Goal: Task Accomplishment & Management: Use online tool/utility

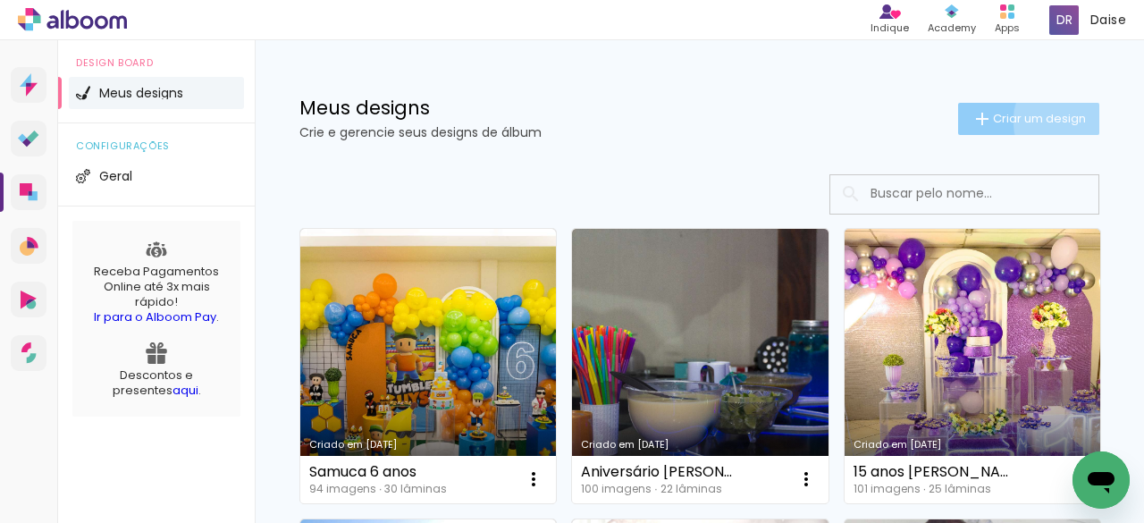
click at [1055, 119] on span "Criar um design" at bounding box center [1039, 119] width 93 height 12
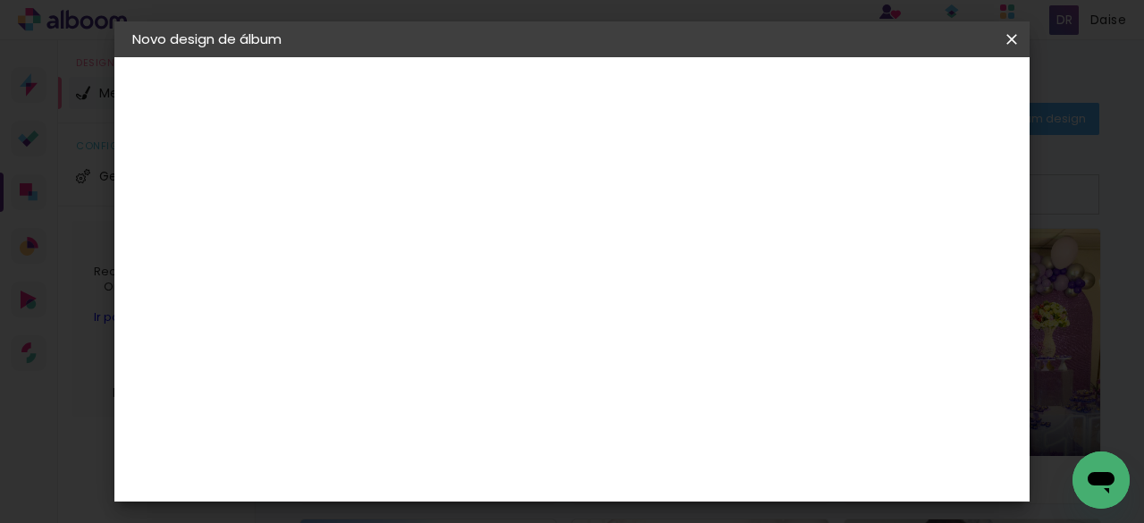
click at [425, 242] on input at bounding box center [425, 240] width 0 height 28
type input "Lua de Mel 6 anos"
type paper-input "Lua de Mel 6 anos"
click at [608, 83] on paper-button "Avançar" at bounding box center [564, 95] width 88 height 30
click at [760, 264] on paper-item "Tamanho Livre" at bounding box center [674, 271] width 172 height 39
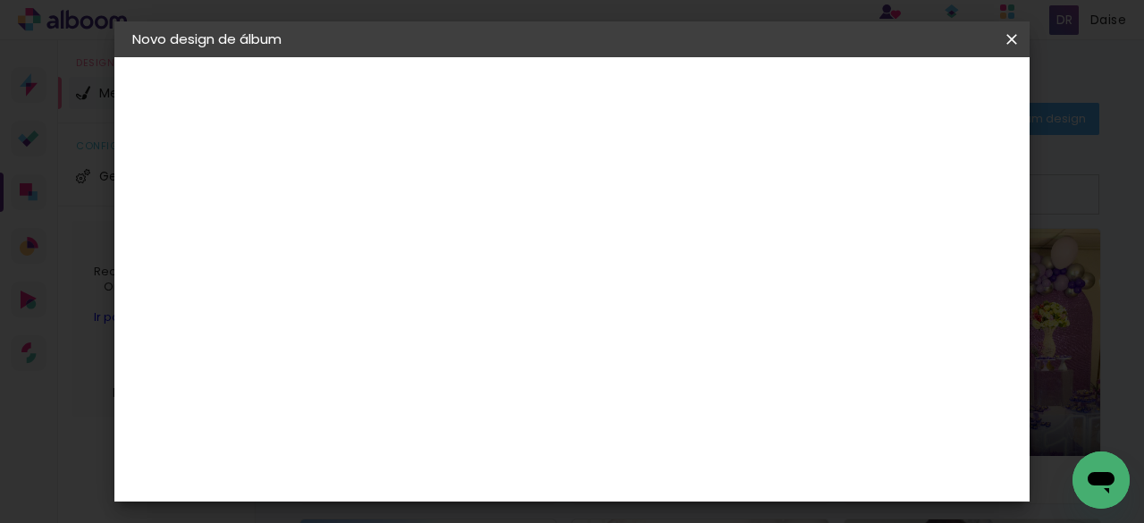
click at [0, 0] on slot "Tamanho Livre" at bounding box center [0, 0] width 0 height 0
click at [0, 0] on slot "Avançar" at bounding box center [0, 0] width 0 height 0
click at [693, 444] on input "60" at bounding box center [670, 456] width 46 height 27
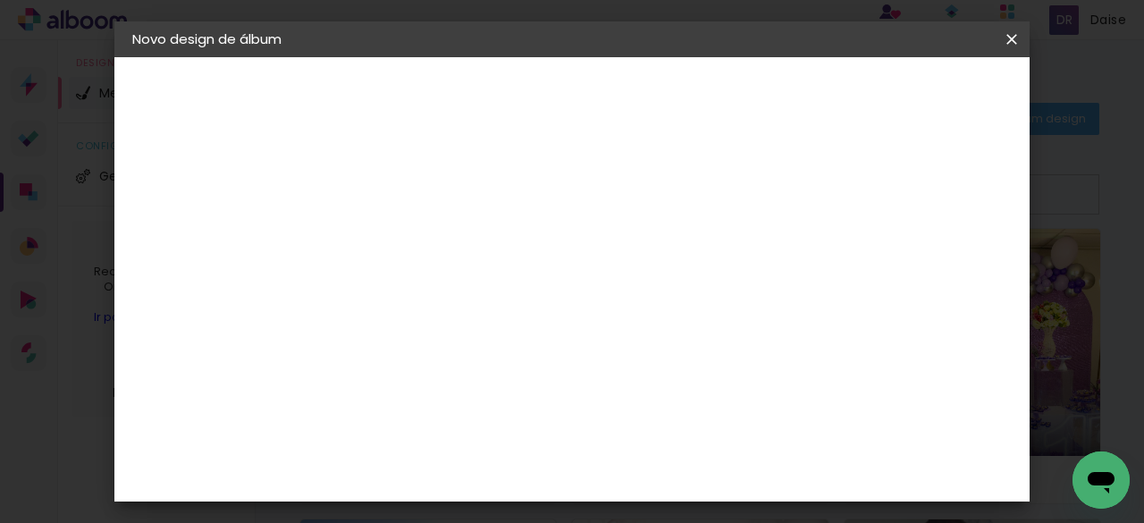
click at [693, 444] on input "60" at bounding box center [670, 456] width 46 height 27
type input "21"
type paper-input "21"
click at [528, 447] on input "30" at bounding box center [516, 448] width 46 height 27
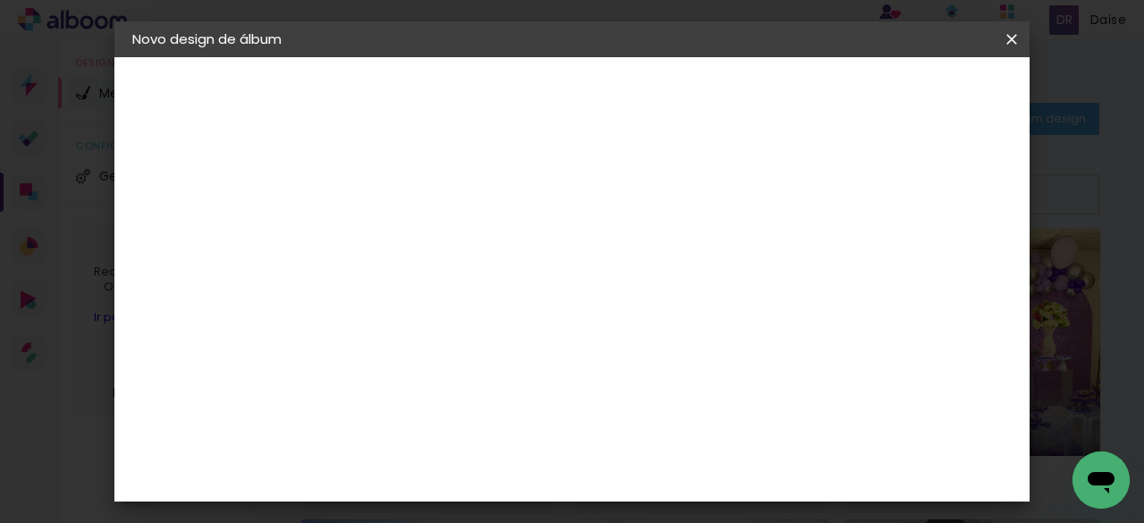
click at [528, 447] on input "30" at bounding box center [516, 448] width 46 height 27
type input "15"
type paper-input "15"
click at [766, 102] on span "Iniciar design" at bounding box center [745, 101] width 41 height 25
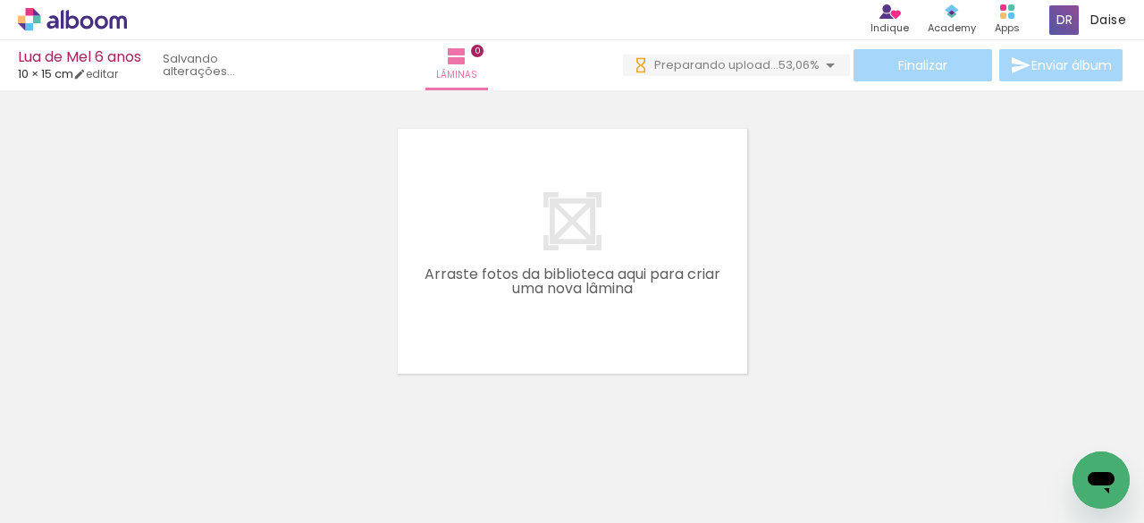
click at [147, 445] on iron-horizontal-list at bounding box center [129, 467] width 36 height 112
click at [795, 428] on iron-icon at bounding box center [790, 427] width 19 height 19
click at [696, 426] on iron-icon at bounding box center [690, 427] width 19 height 19
click at [410, 430] on iron-icon at bounding box center [402, 427] width 19 height 19
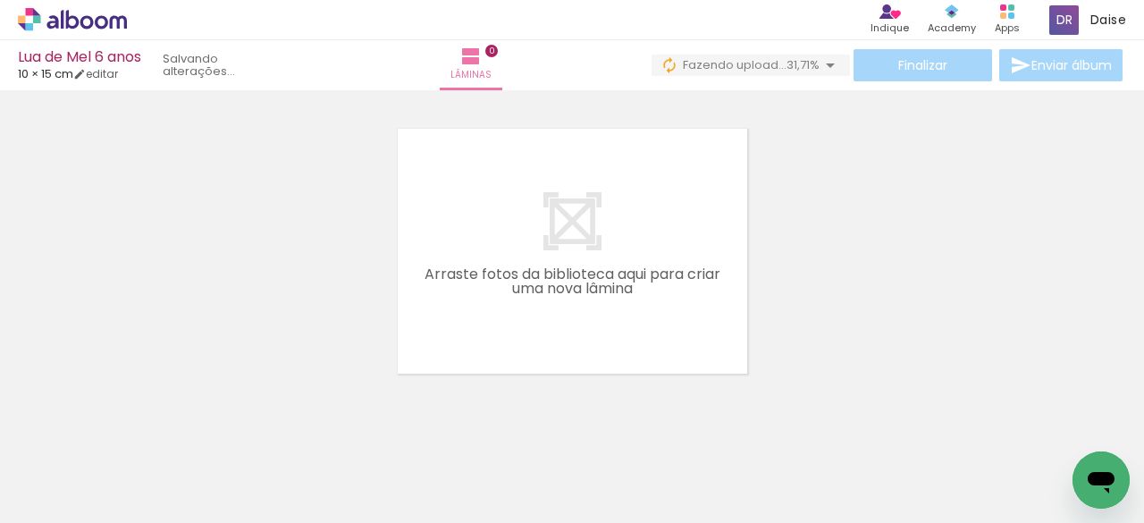
click at [307, 427] on iron-icon at bounding box center [302, 427] width 19 height 19
click at [202, 427] on iron-icon at bounding box center [202, 427] width 19 height 19
click at [578, 430] on iron-icon at bounding box center [574, 427] width 19 height 19
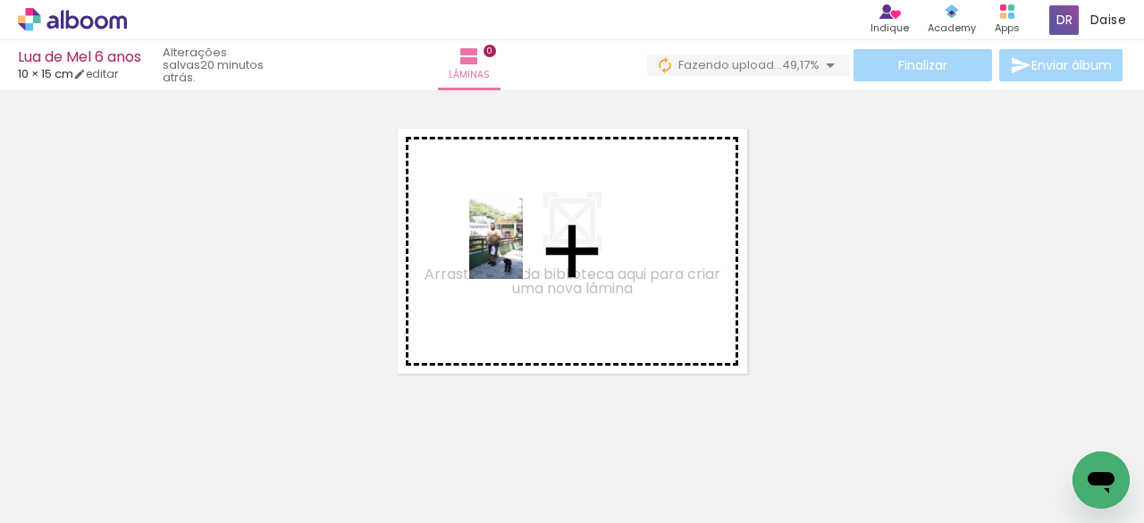
drag, startPoint x: 485, startPoint y: 482, endPoint x: 523, endPoint y: 252, distance: 233.0
click at [523, 252] on quentale-workspace at bounding box center [572, 261] width 1144 height 523
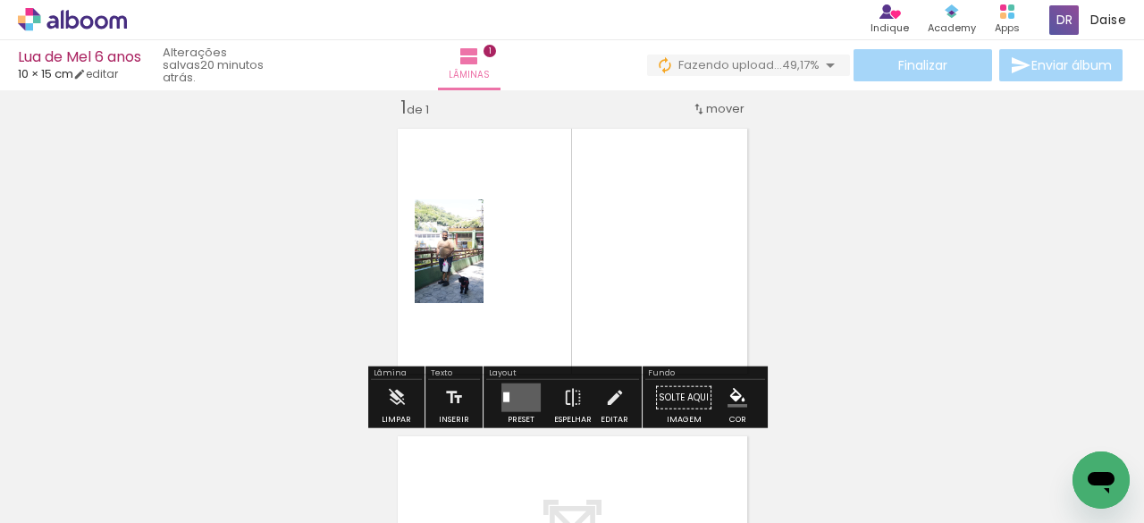
scroll to position [22, 0]
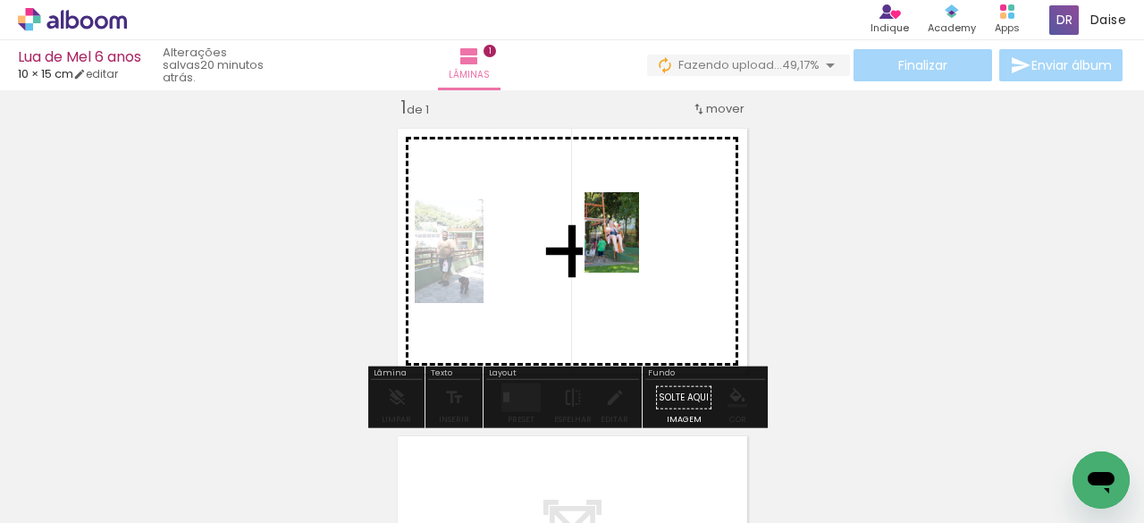
drag, startPoint x: 679, startPoint y: 478, endPoint x: 638, endPoint y: 246, distance: 235.9
click at [638, 246] on quentale-workspace at bounding box center [572, 261] width 1144 height 523
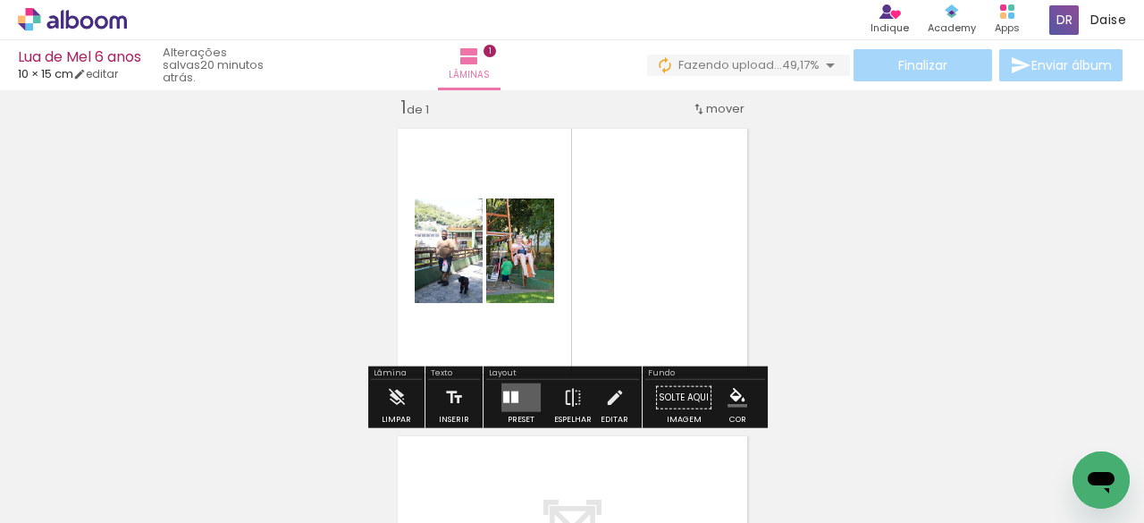
click at [544, 421] on iron-icon at bounding box center [542, 427] width 19 height 19
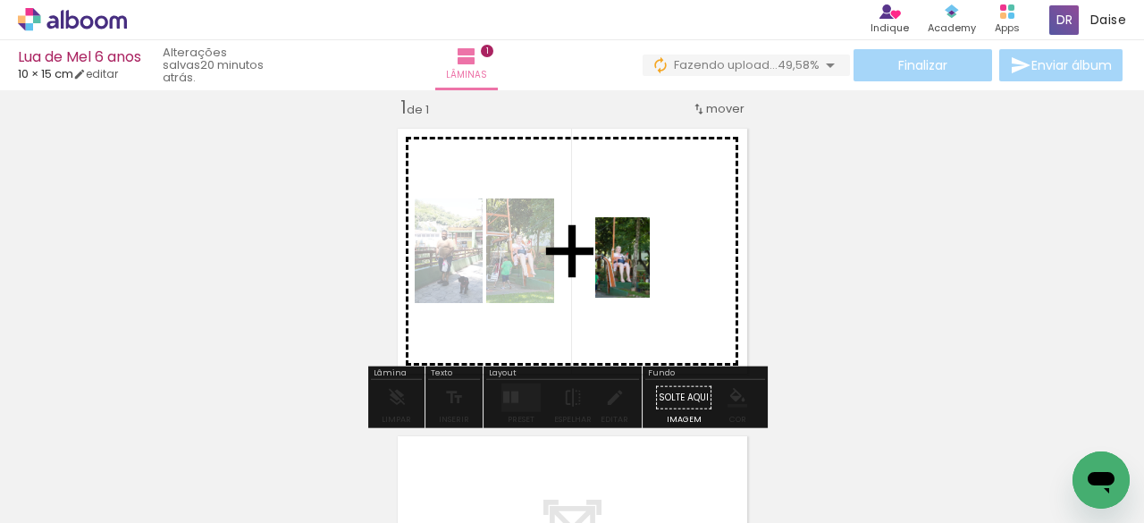
drag, startPoint x: 777, startPoint y: 479, endPoint x: 649, endPoint y: 271, distance: 244.4
click at [649, 271] on quentale-workspace at bounding box center [572, 261] width 1144 height 523
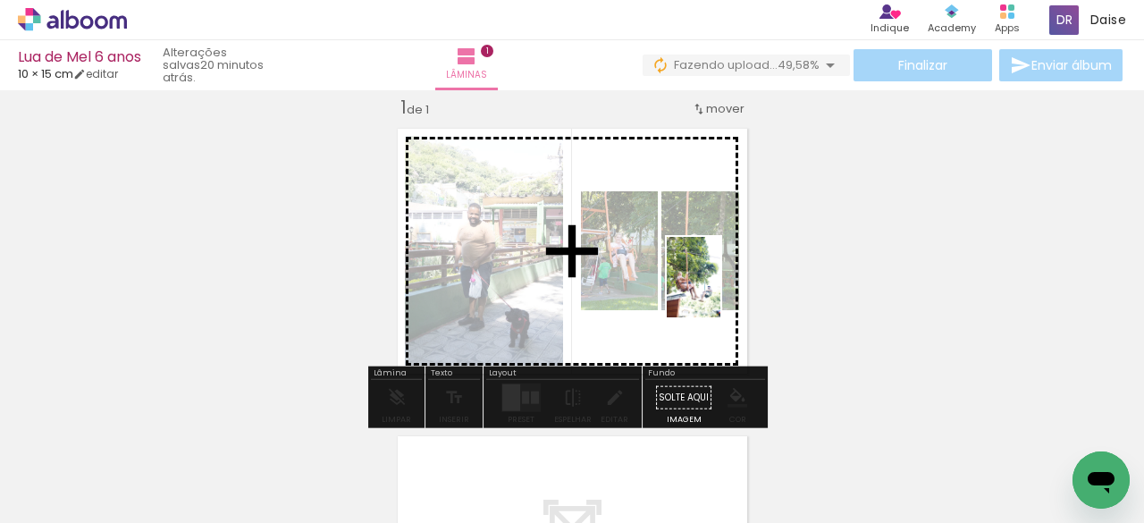
drag, startPoint x: 807, startPoint y: 403, endPoint x: 721, endPoint y: 291, distance: 141.6
click at [721, 291] on quentale-workspace at bounding box center [572, 261] width 1144 height 523
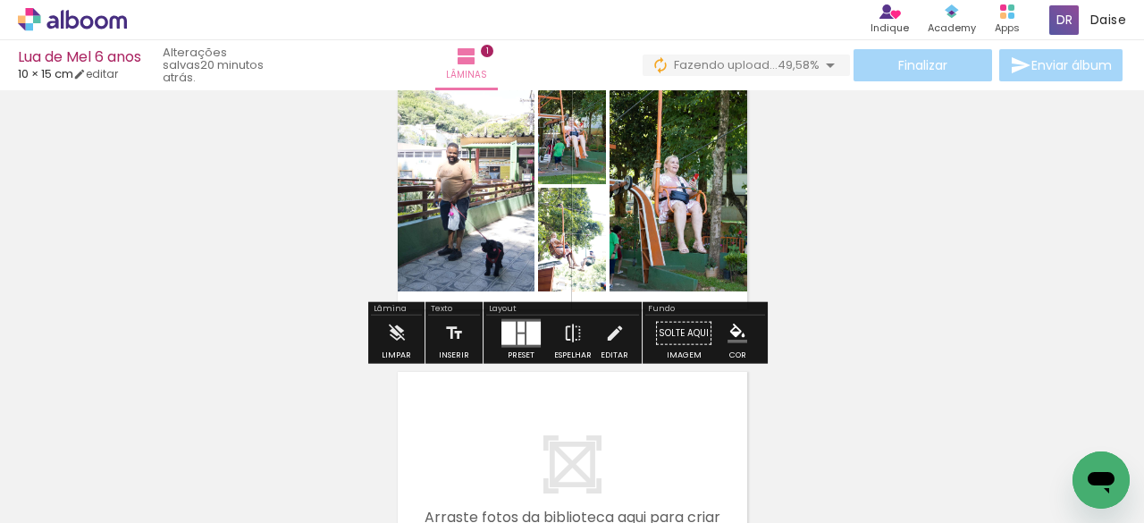
scroll to position [100, 0]
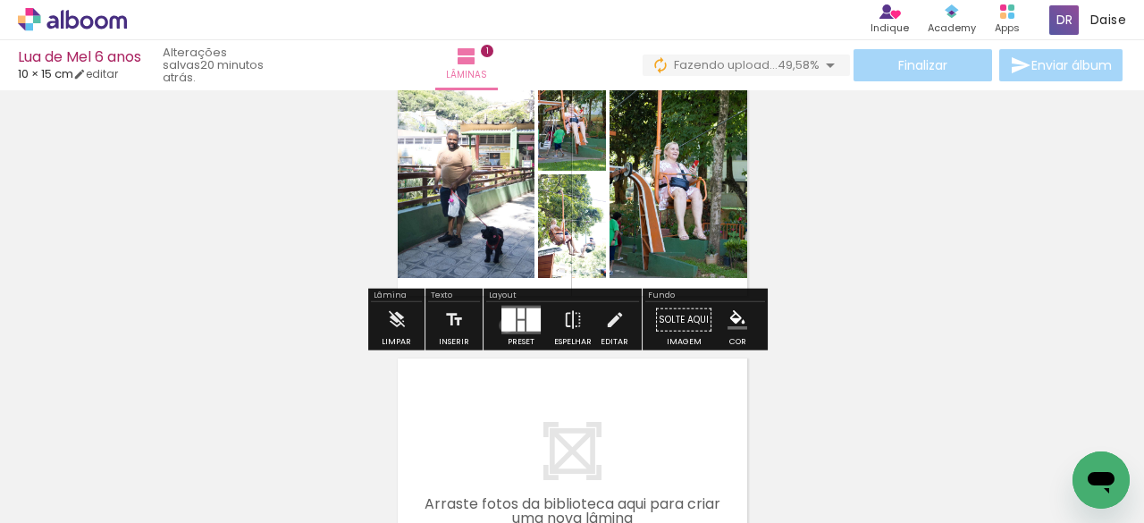
click at [502, 325] on div at bounding box center [509, 319] width 14 height 23
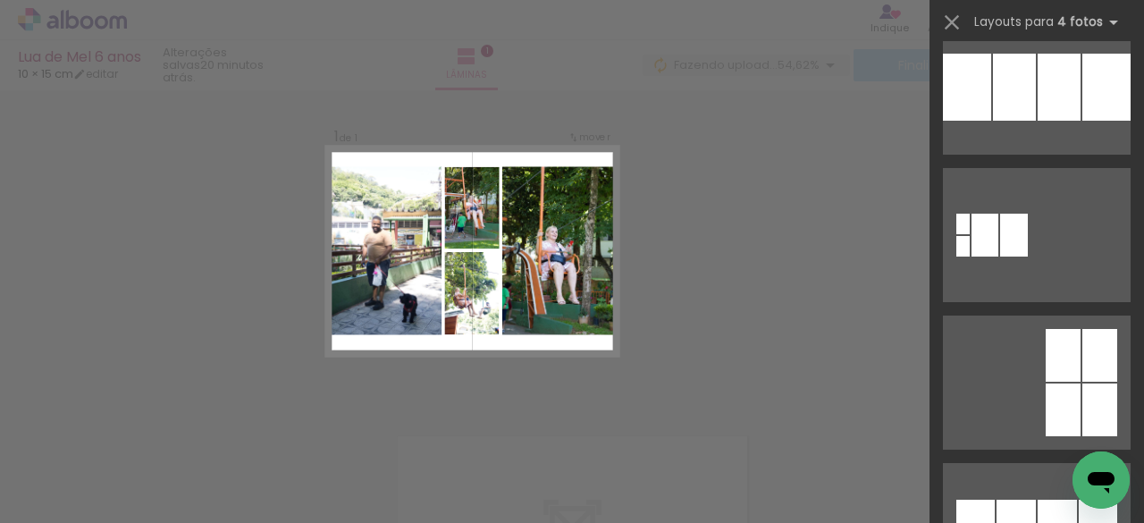
scroll to position [2242, 0]
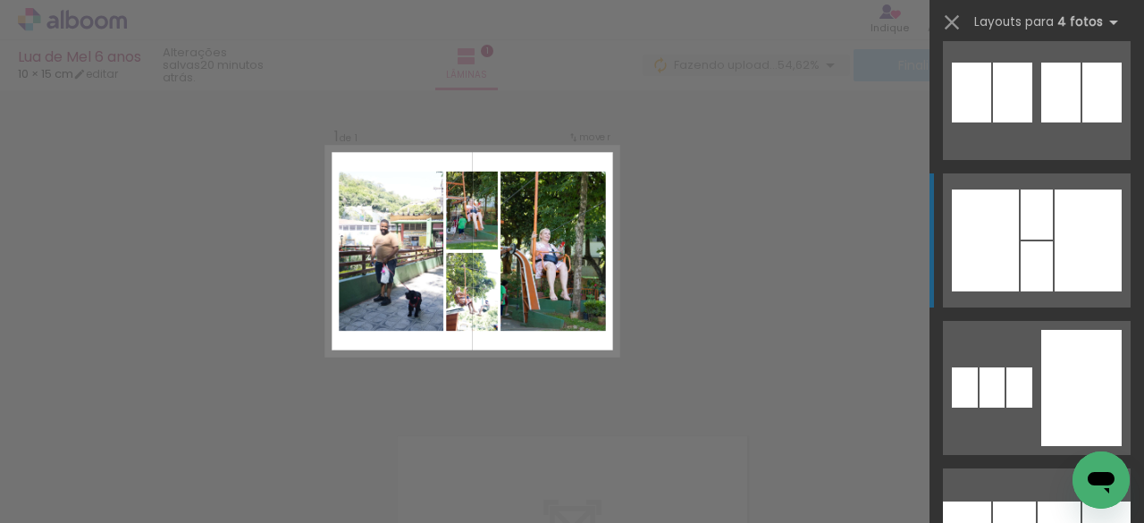
click at [1006, 228] on div at bounding box center [985, 241] width 67 height 102
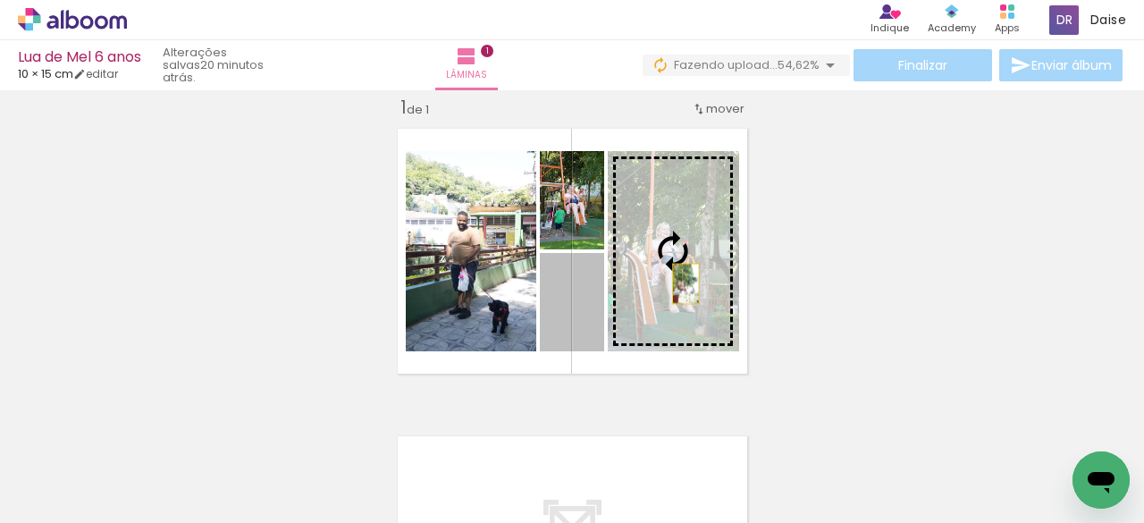
drag, startPoint x: 587, startPoint y: 321, endPoint x: 688, endPoint y: 282, distance: 108.4
click at [0, 0] on slot at bounding box center [0, 0] width 0 height 0
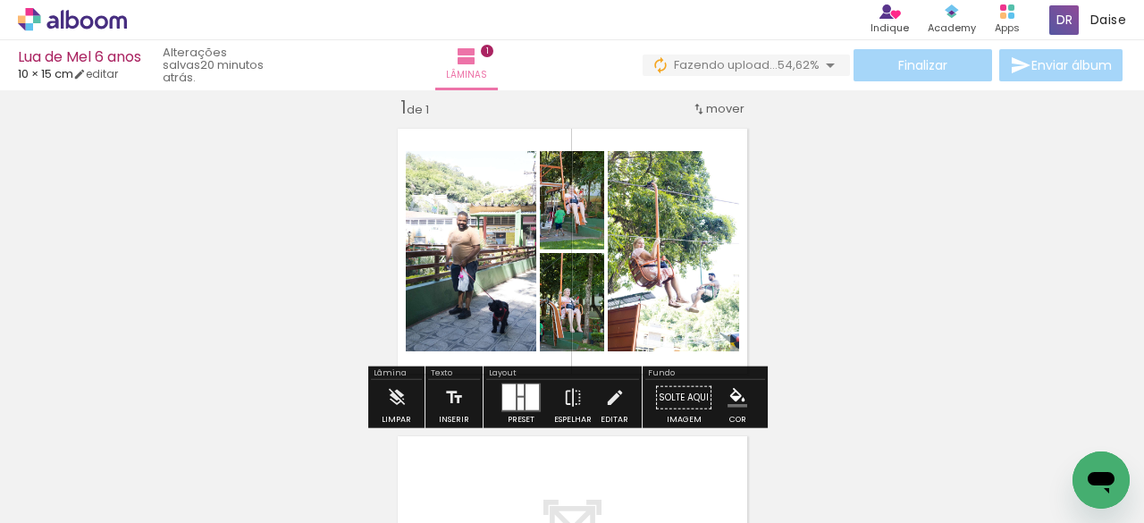
click at [780, 290] on div "Inserir lâmina 1 de 1" at bounding box center [572, 382] width 1144 height 616
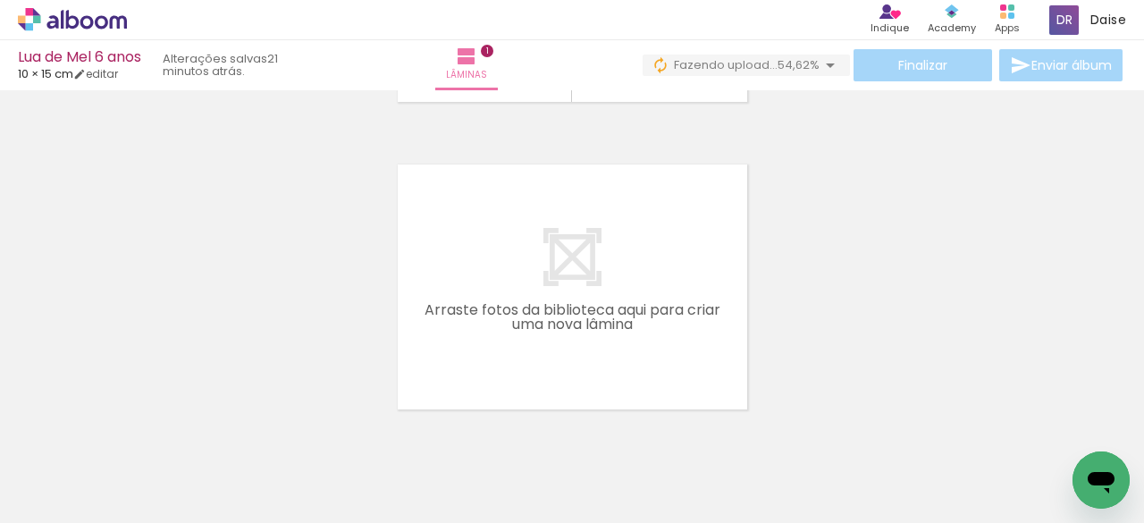
scroll to position [0, 7595]
click at [466, 425] on iron-icon at bounding box center [456, 427] width 19 height 19
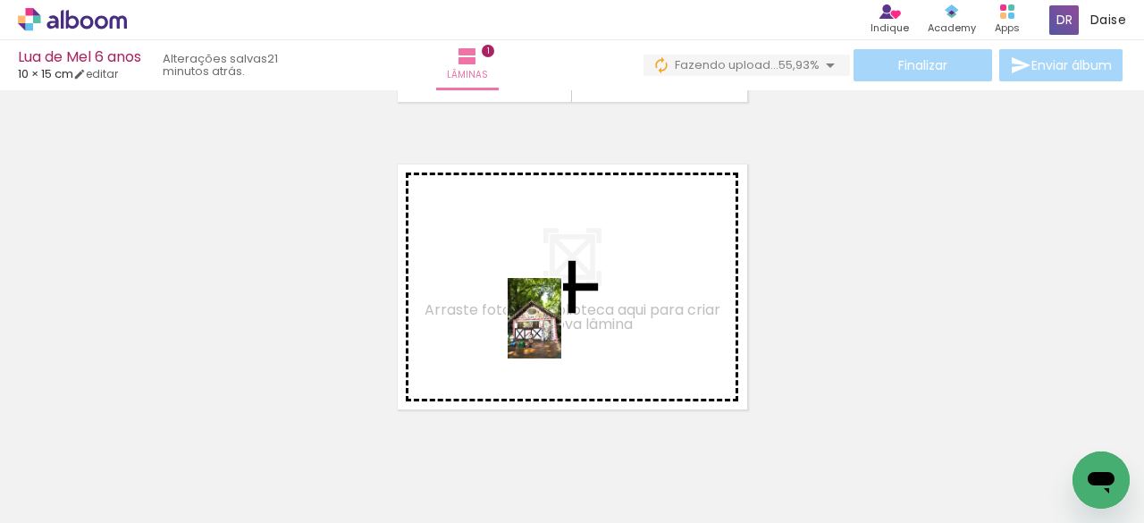
drag, startPoint x: 710, startPoint y: 473, endPoint x: 870, endPoint y: 486, distance: 160.5
click at [528, 301] on quentale-workspace at bounding box center [572, 261] width 1144 height 523
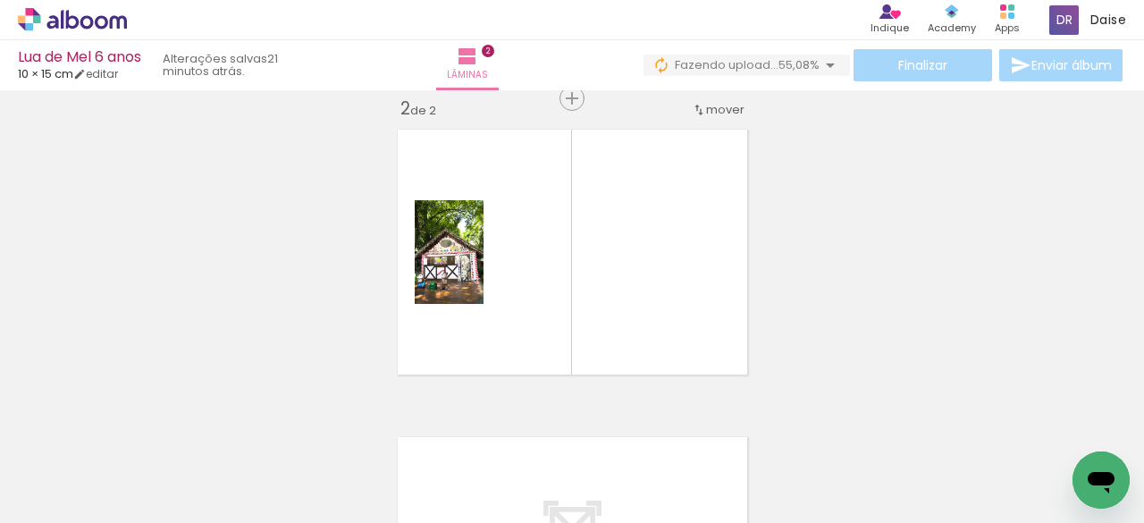
scroll to position [330, 0]
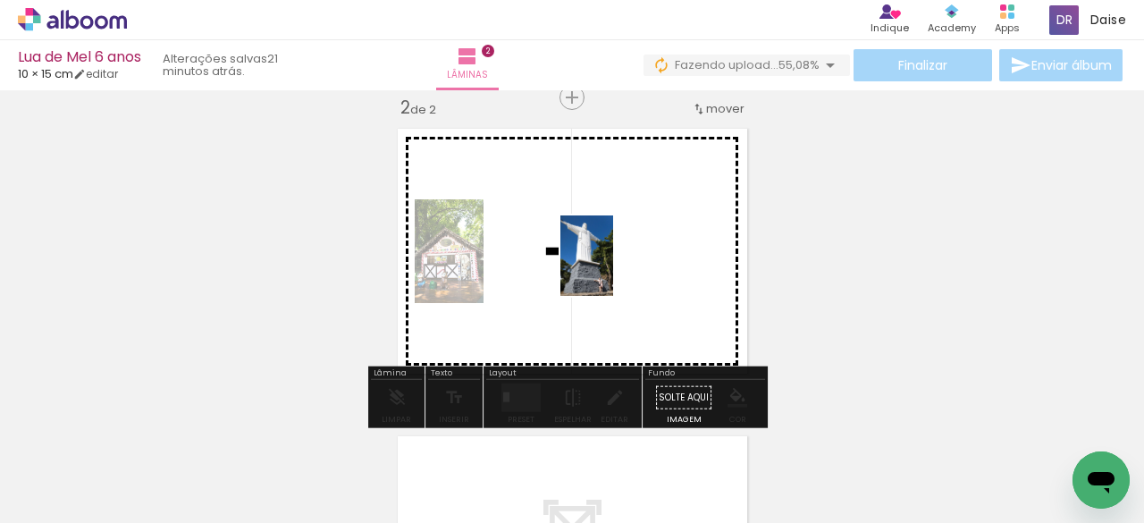
drag, startPoint x: 760, startPoint y: 398, endPoint x: 614, endPoint y: 269, distance: 194.5
click at [614, 269] on quentale-workspace at bounding box center [572, 261] width 1144 height 523
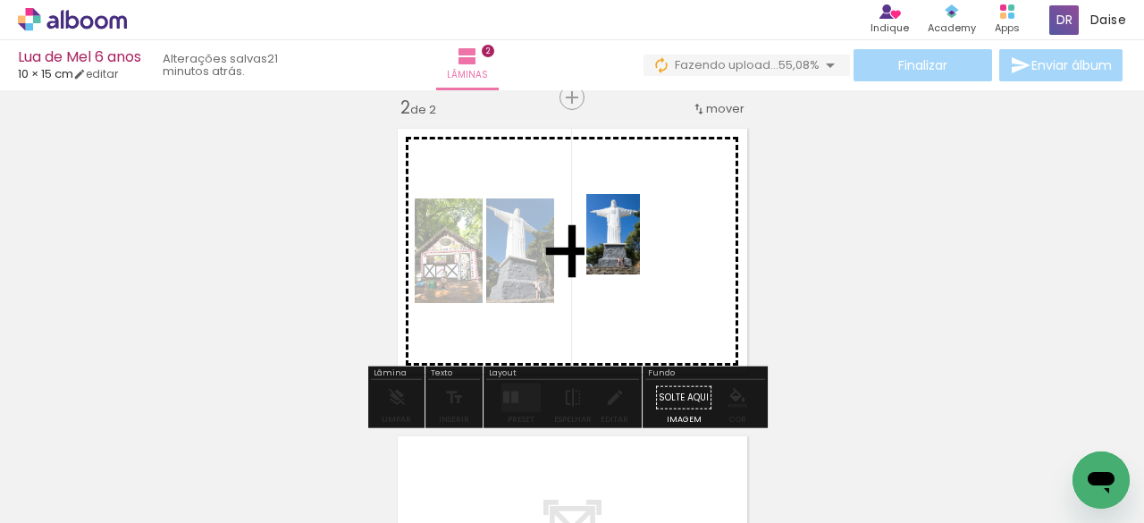
drag, startPoint x: 906, startPoint y: 463, endPoint x: 640, endPoint y: 248, distance: 342.0
click at [640, 248] on quentale-workspace at bounding box center [572, 261] width 1144 height 523
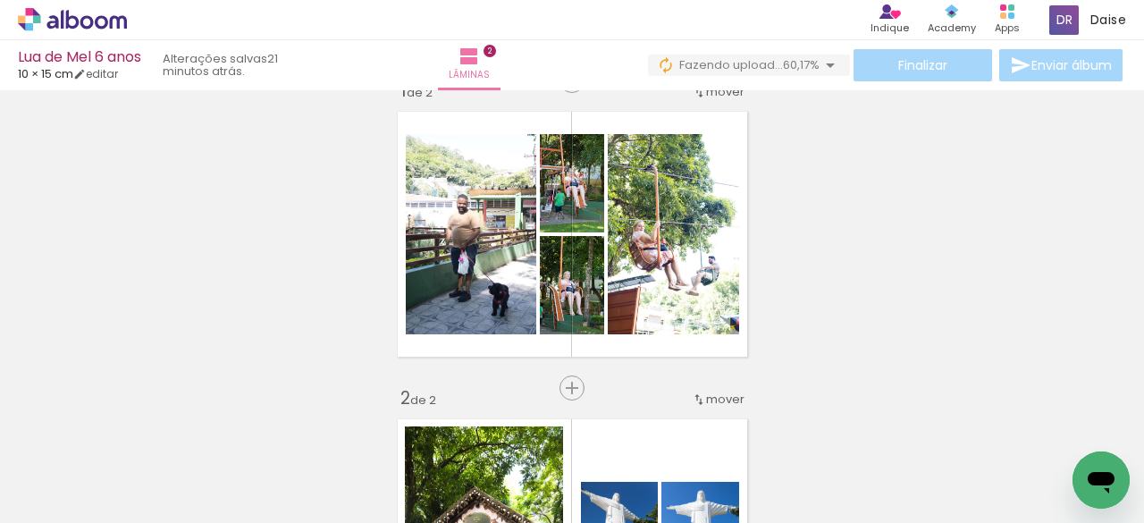
scroll to position [0, 0]
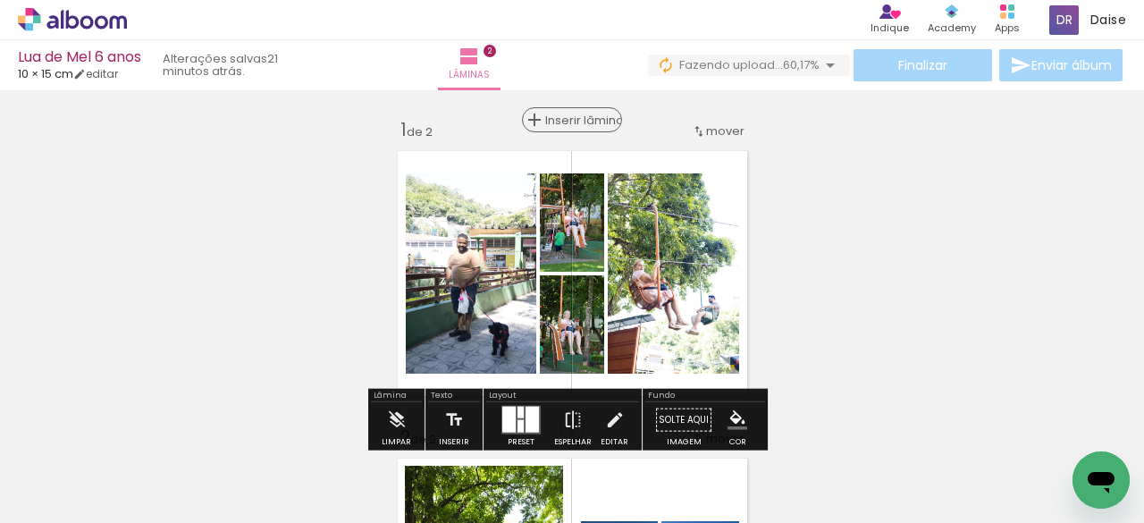
click at [565, 117] on span "Inserir lâmina" at bounding box center [580, 120] width 70 height 12
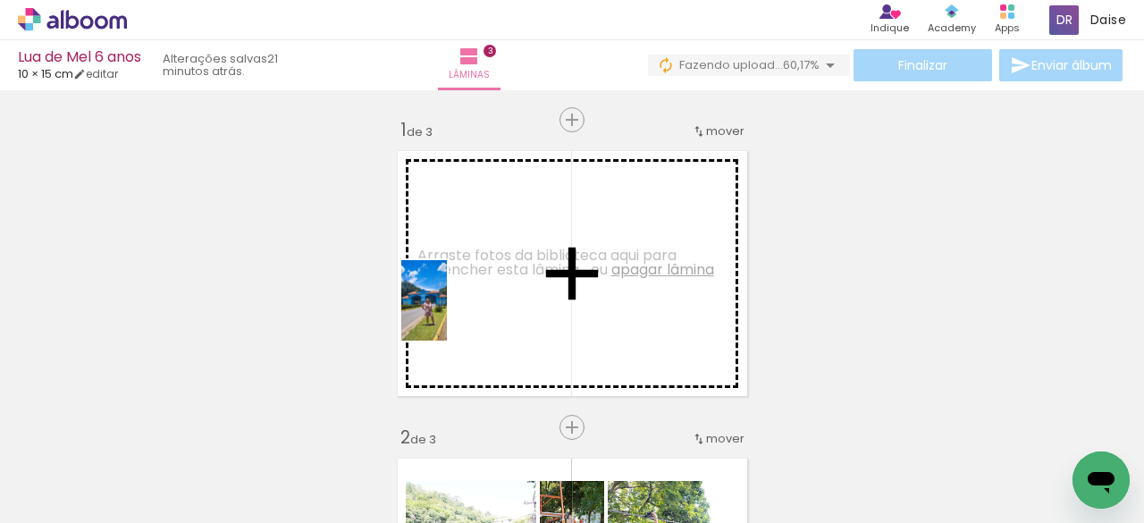
drag, startPoint x: 502, startPoint y: 444, endPoint x: 455, endPoint y: 314, distance: 138.9
click at [455, 314] on quentale-workspace at bounding box center [572, 261] width 1144 height 523
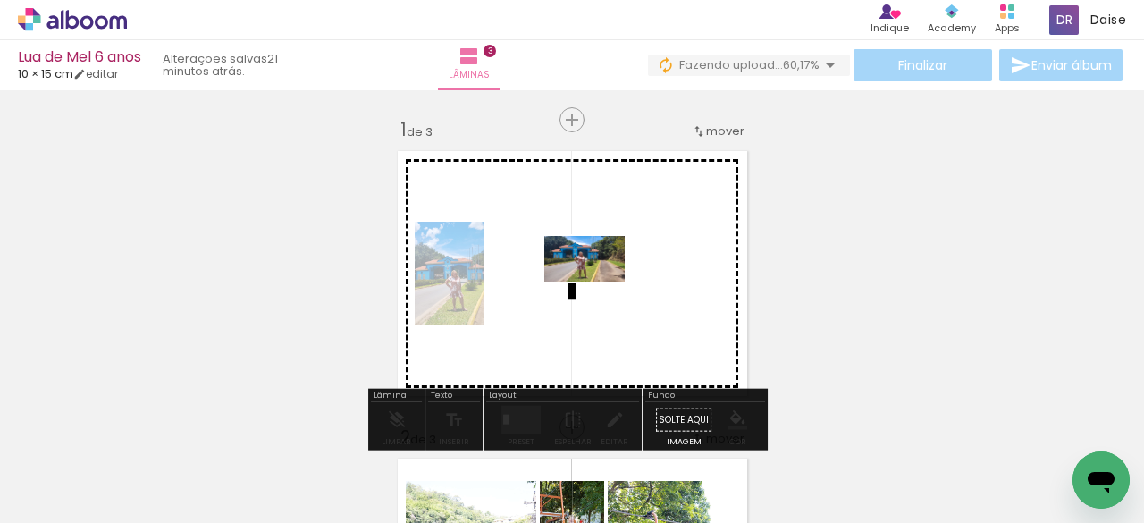
drag, startPoint x: 599, startPoint y: 377, endPoint x: 598, endPoint y: 290, distance: 87.6
click at [598, 290] on quentale-workspace at bounding box center [572, 261] width 1144 height 523
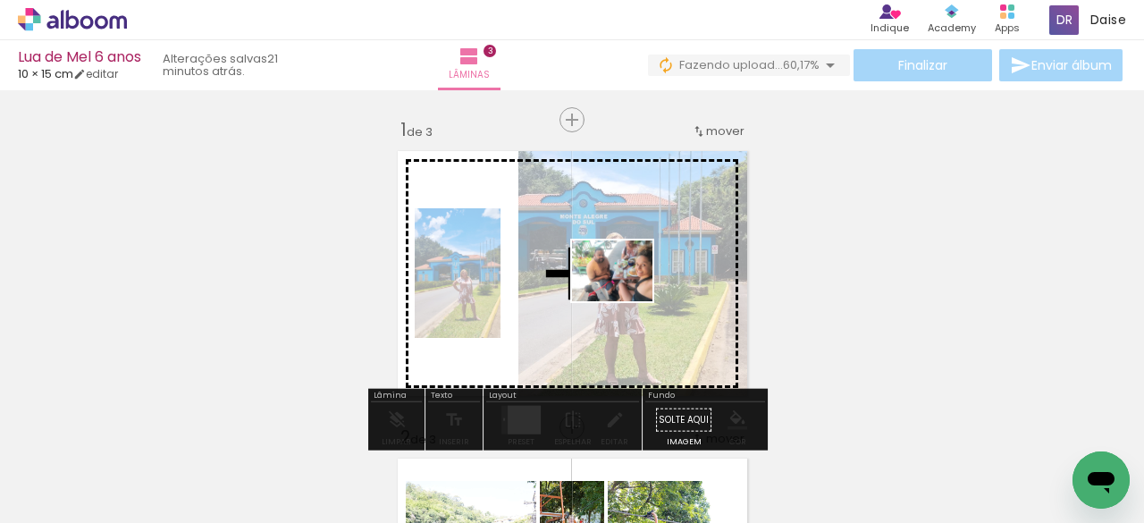
drag, startPoint x: 682, startPoint y: 428, endPoint x: 626, endPoint y: 294, distance: 145.5
click at [626, 294] on quentale-workspace at bounding box center [572, 261] width 1144 height 523
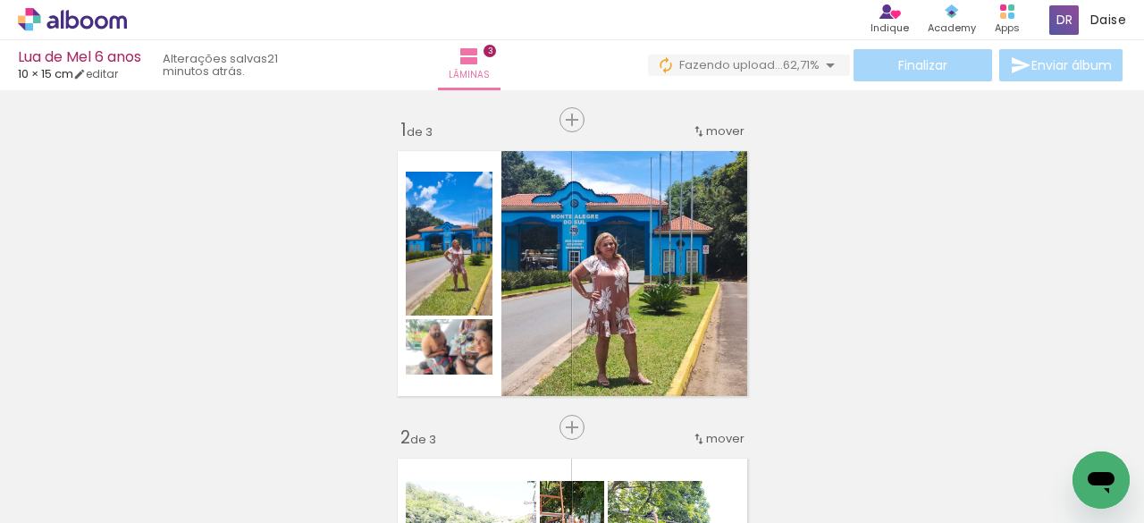
drag, startPoint x: 1129, startPoint y: 182, endPoint x: 1129, endPoint y: 198, distance: 17.0
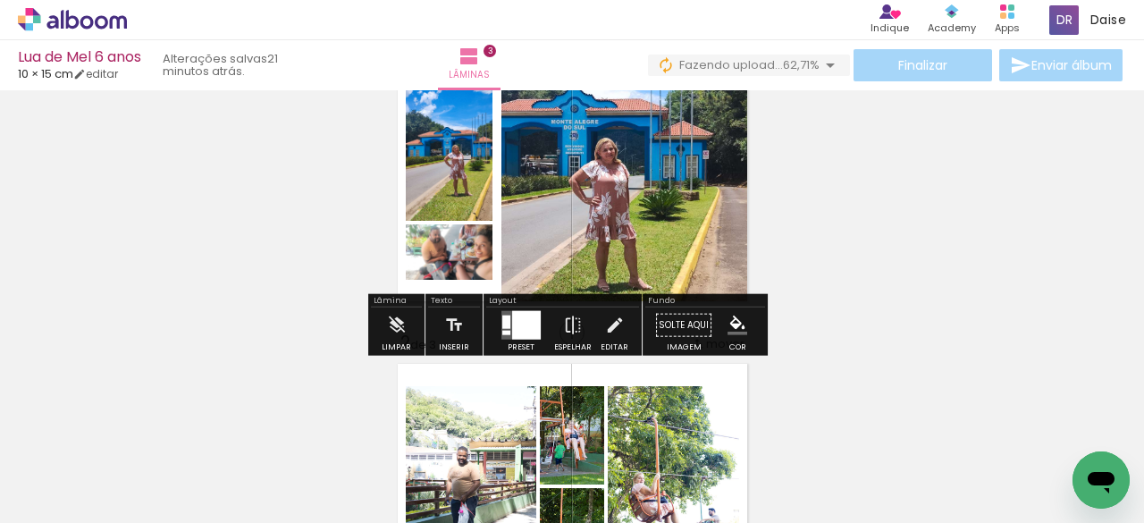
scroll to position [97, 0]
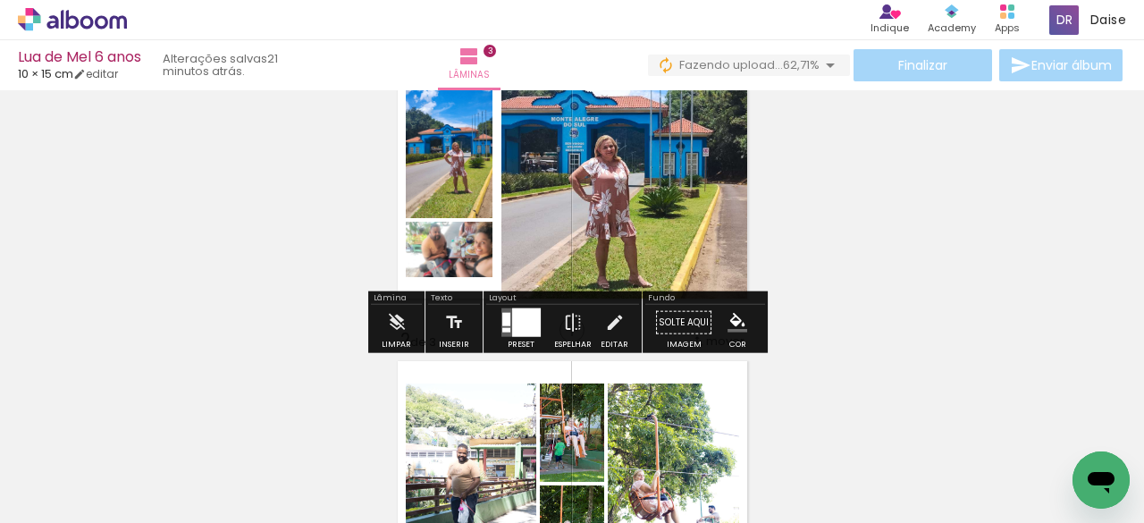
click at [512, 324] on div at bounding box center [526, 322] width 29 height 29
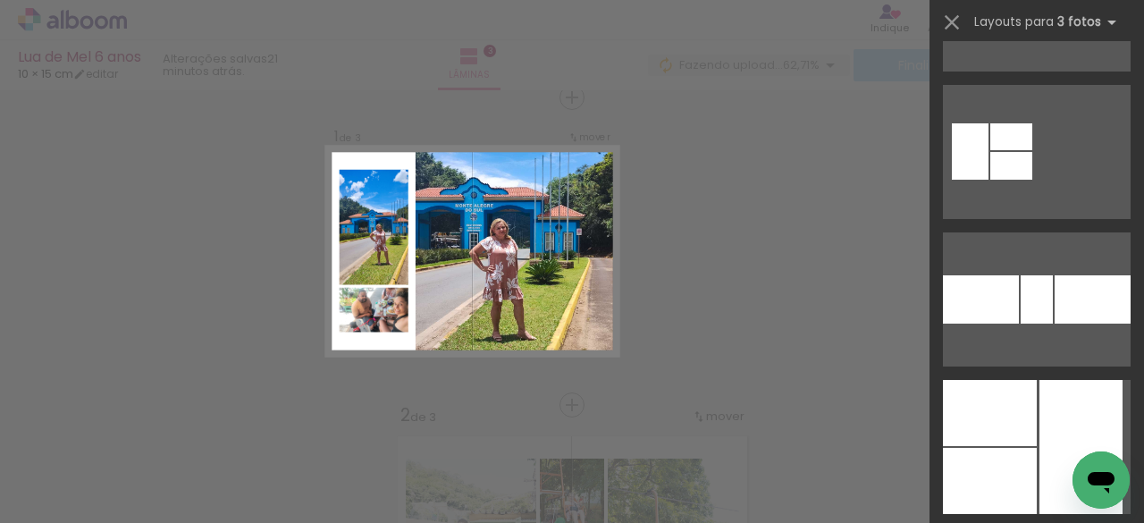
scroll to position [1540, 0]
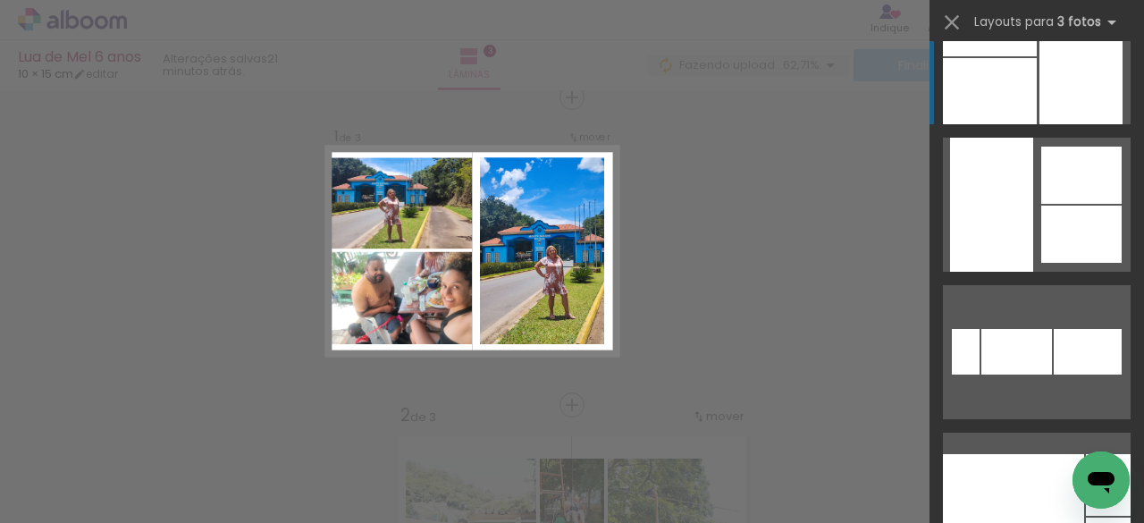
click at [1046, 104] on div at bounding box center [1081, 57] width 83 height 134
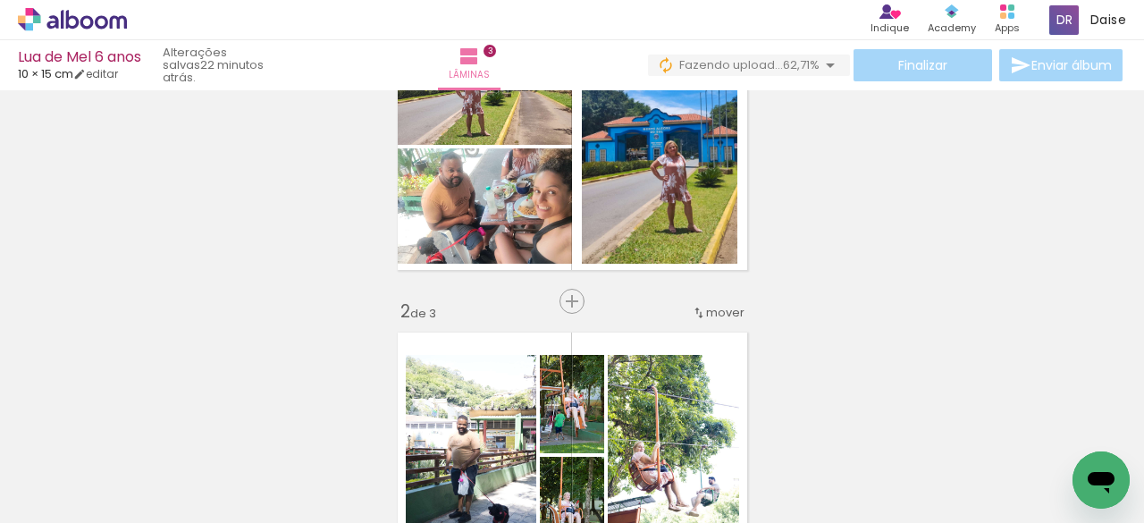
scroll to position [132, 0]
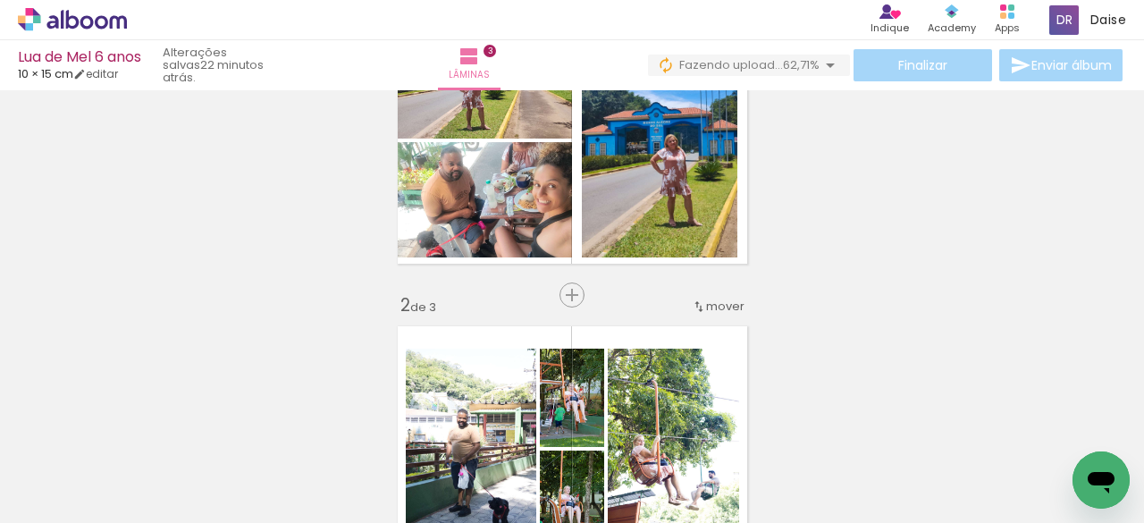
click at [583, 297] on span "Inserir lâmina" at bounding box center [618, 296] width 70 height 12
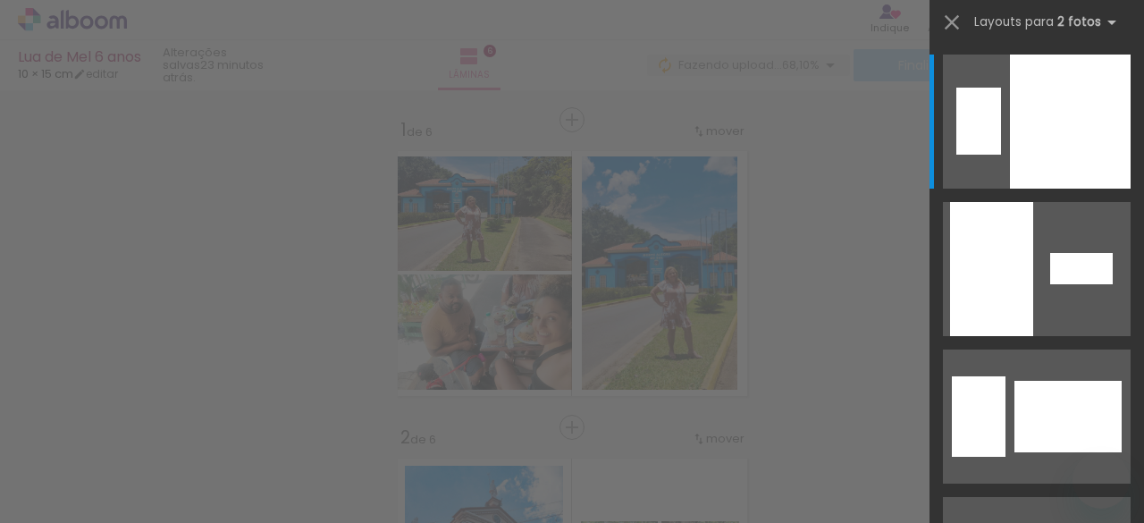
click at [1051, 378] on quentale-layouter at bounding box center [1037, 417] width 188 height 134
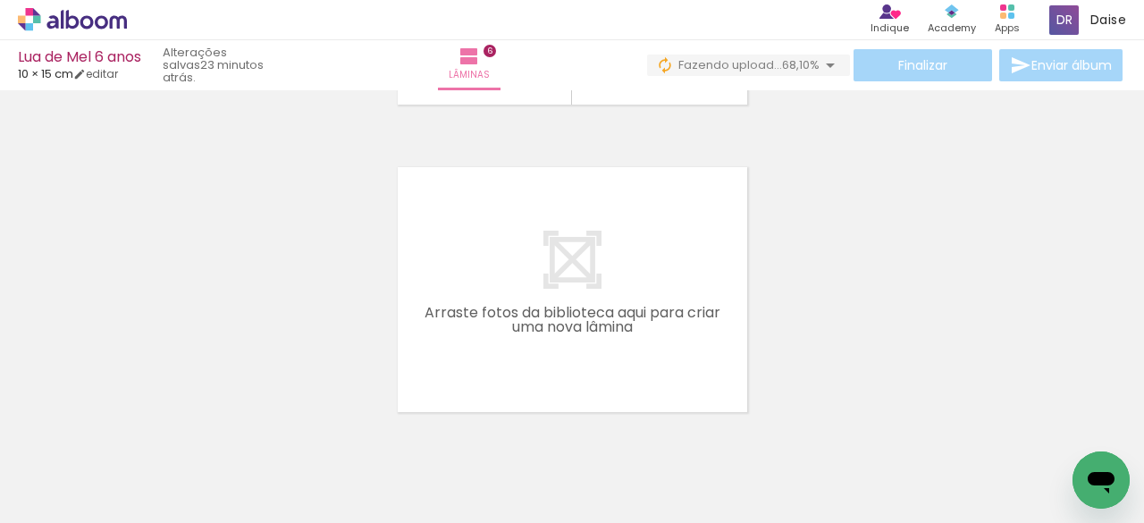
scroll to position [1844, 0]
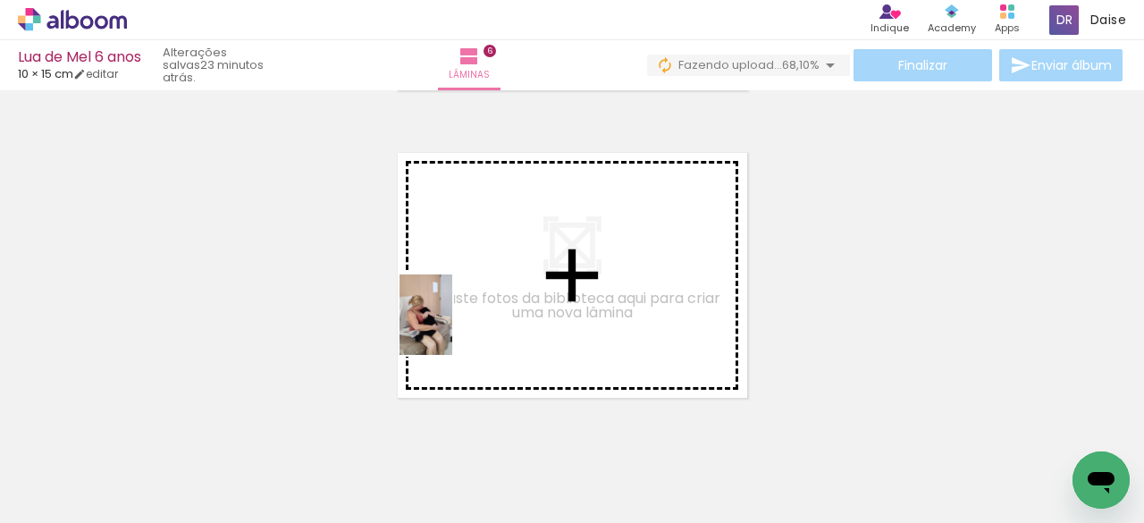
drag, startPoint x: 802, startPoint y: 481, endPoint x: 825, endPoint y: 435, distance: 52.0
click at [453, 319] on quentale-workspace at bounding box center [572, 261] width 1144 height 523
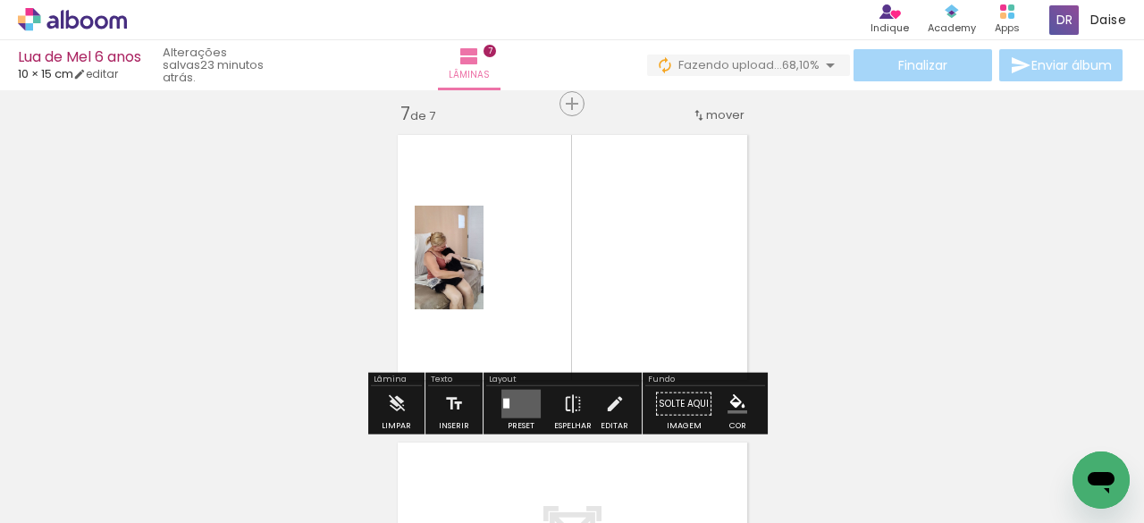
scroll to position [1868, 0]
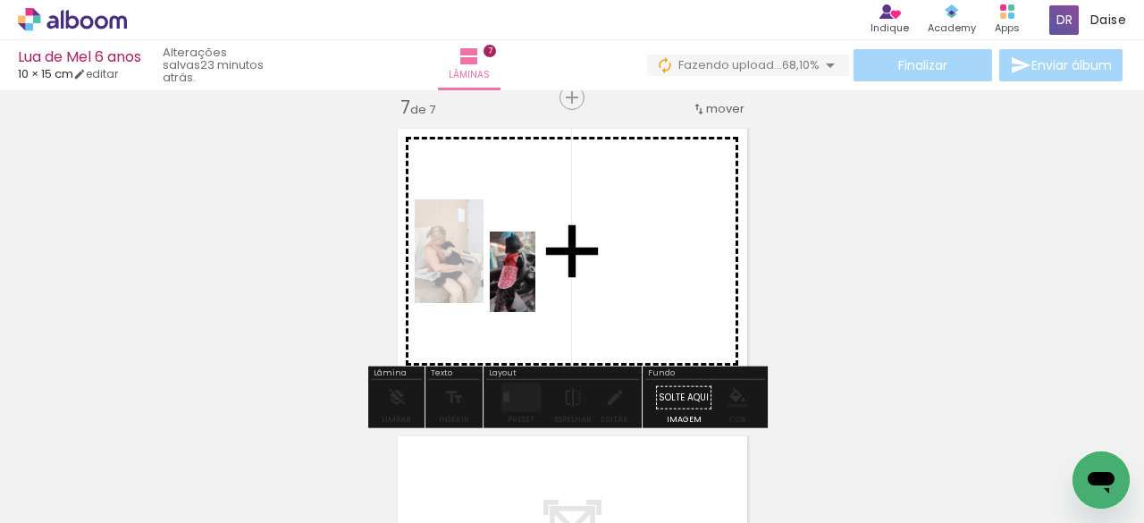
drag, startPoint x: 889, startPoint y: 468, endPoint x: 544, endPoint y: 285, distance: 390.4
click at [544, 285] on quentale-workspace at bounding box center [572, 261] width 1144 height 523
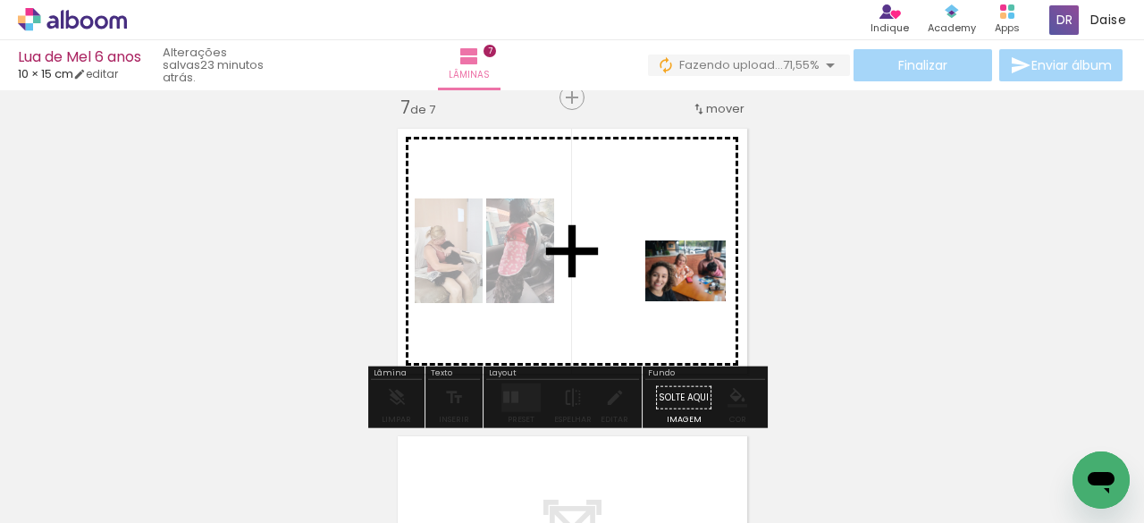
drag, startPoint x: 994, startPoint y: 478, endPoint x: 699, endPoint y: 294, distance: 347.8
click at [699, 294] on quentale-workspace at bounding box center [572, 261] width 1144 height 523
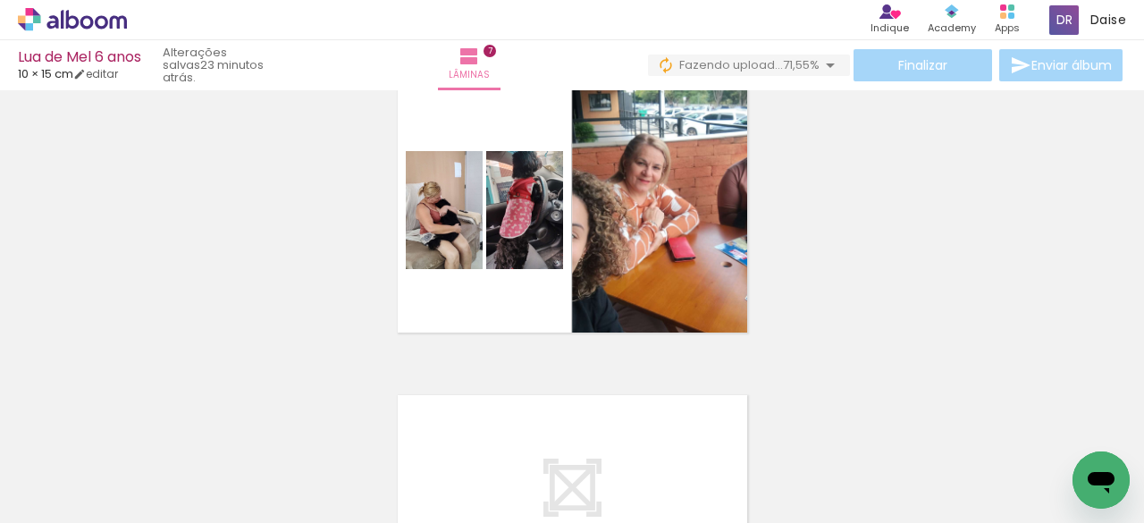
scroll to position [0, 9266]
drag, startPoint x: 649, startPoint y: 473, endPoint x: 608, endPoint y: 281, distance: 196.6
click at [608, 281] on quentale-workspace at bounding box center [572, 261] width 1144 height 523
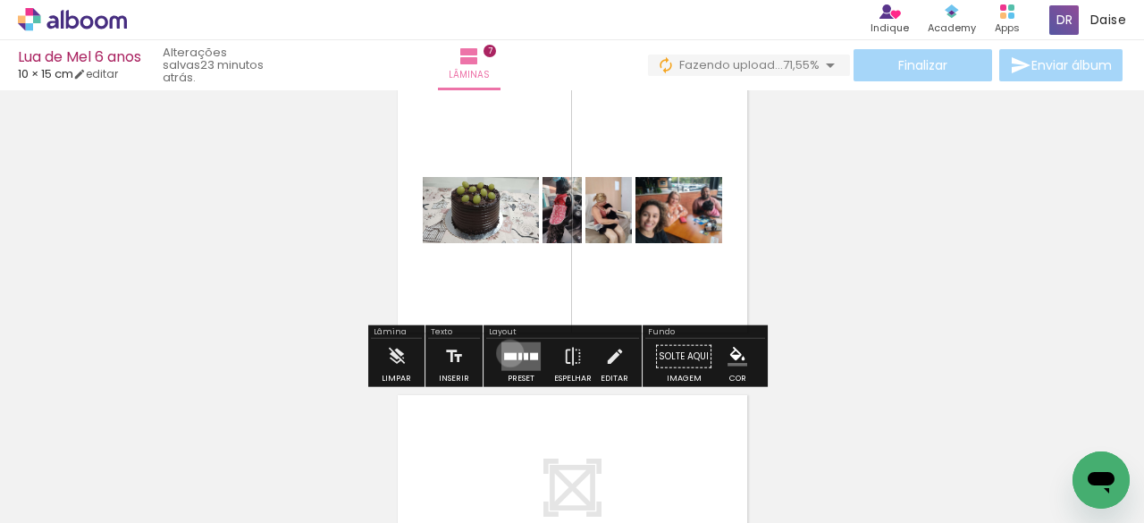
click at [506, 353] on div at bounding box center [510, 356] width 13 height 7
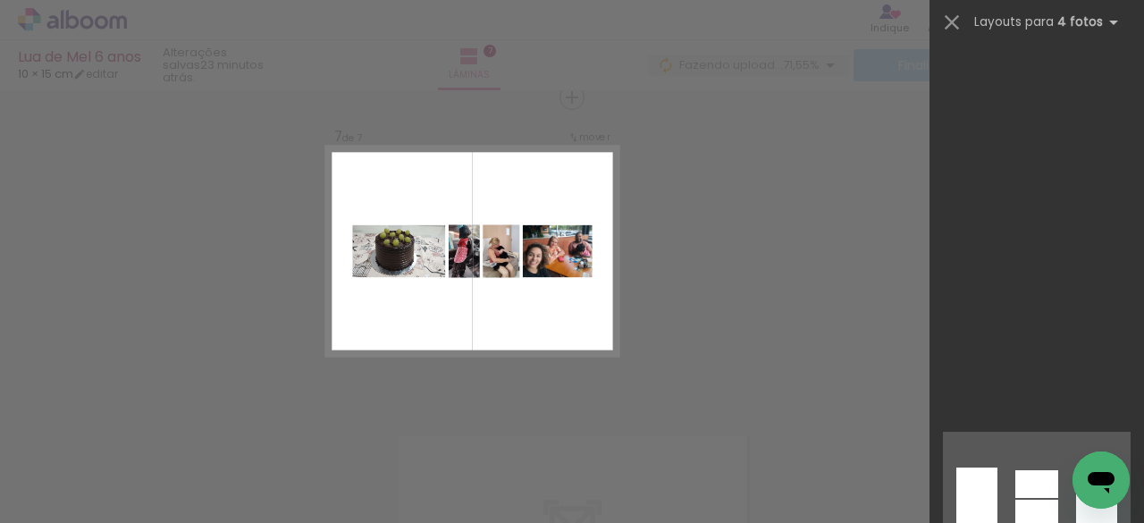
scroll to position [3026, 0]
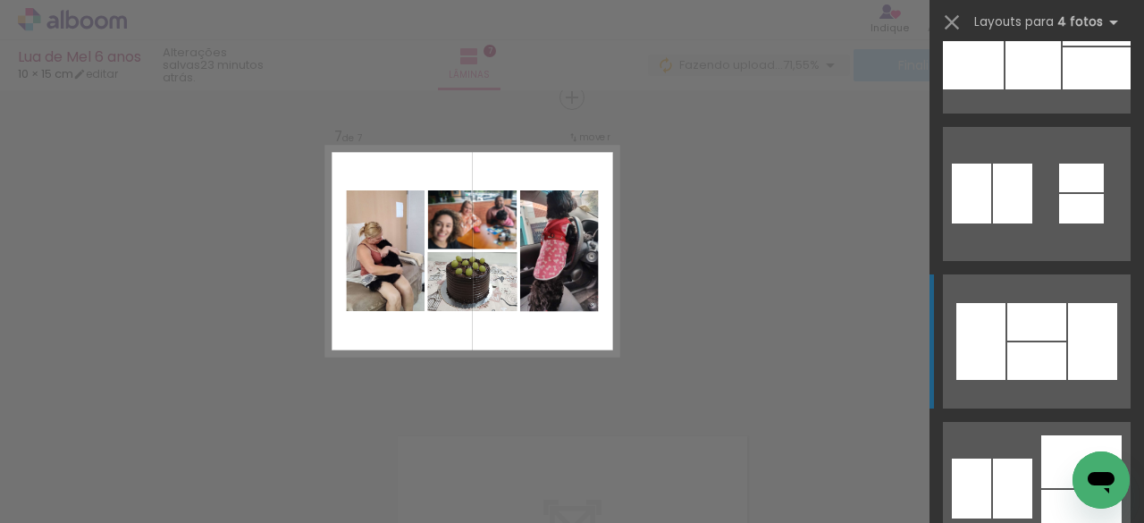
click at [1069, 335] on div at bounding box center [1092, 341] width 49 height 77
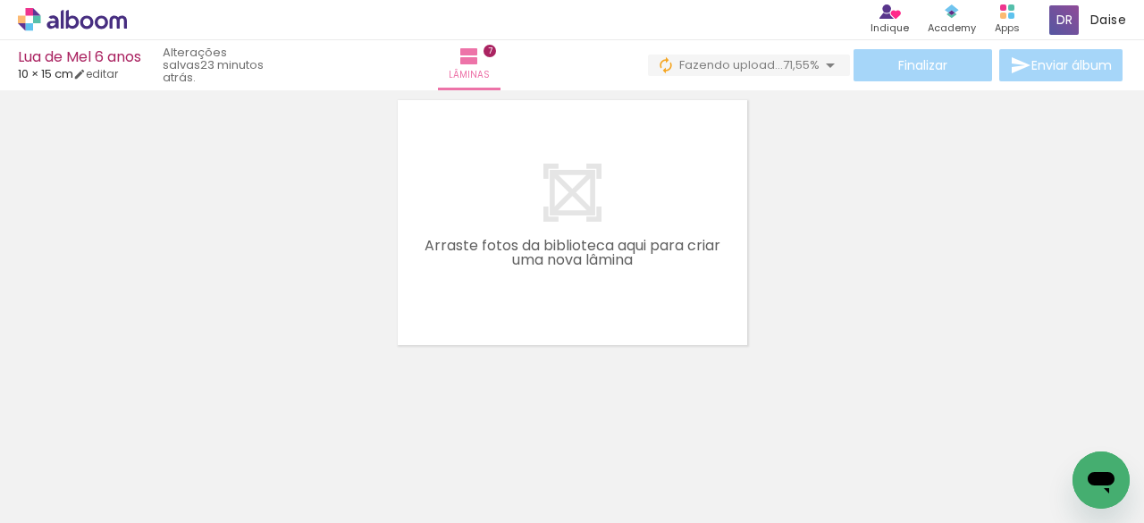
scroll to position [2208, 0]
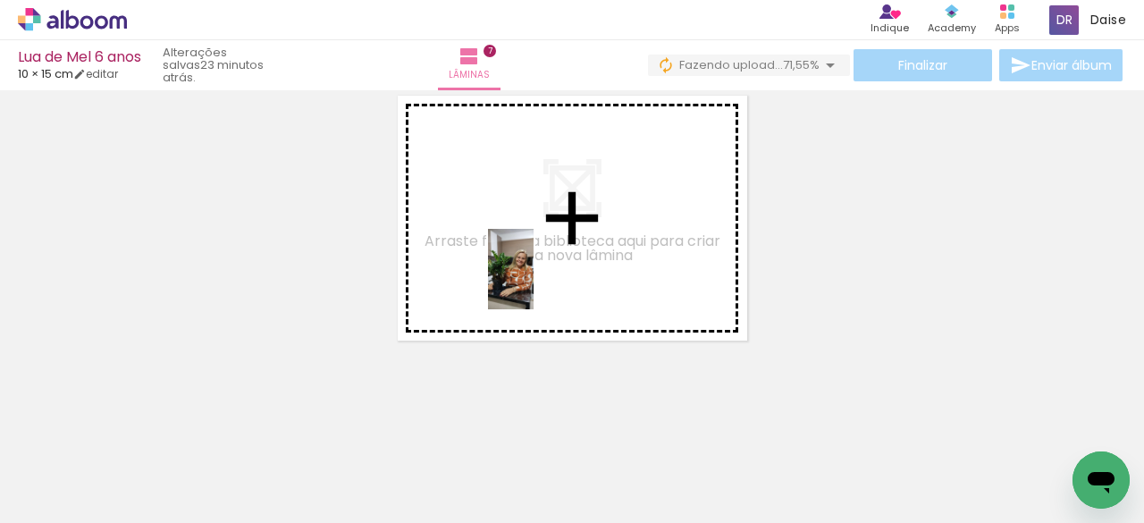
drag, startPoint x: 731, startPoint y: 468, endPoint x: 788, endPoint y: 484, distance: 58.6
click at [526, 242] on quentale-workspace at bounding box center [572, 261] width 1144 height 523
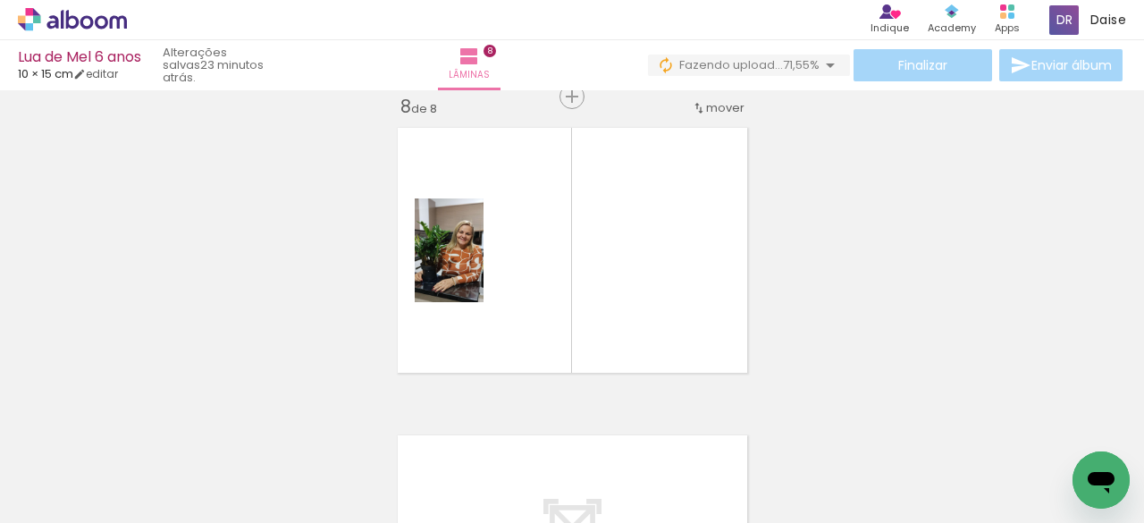
scroll to position [2175, 0]
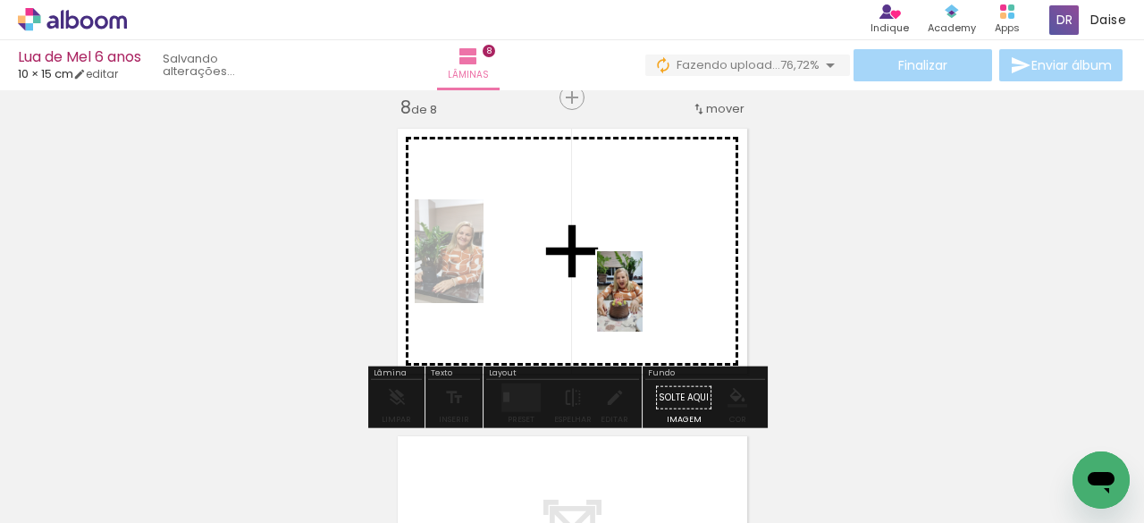
drag, startPoint x: 825, startPoint y: 473, endPoint x: 846, endPoint y: 489, distance: 26.1
click at [594, 282] on quentale-workspace at bounding box center [572, 261] width 1144 height 523
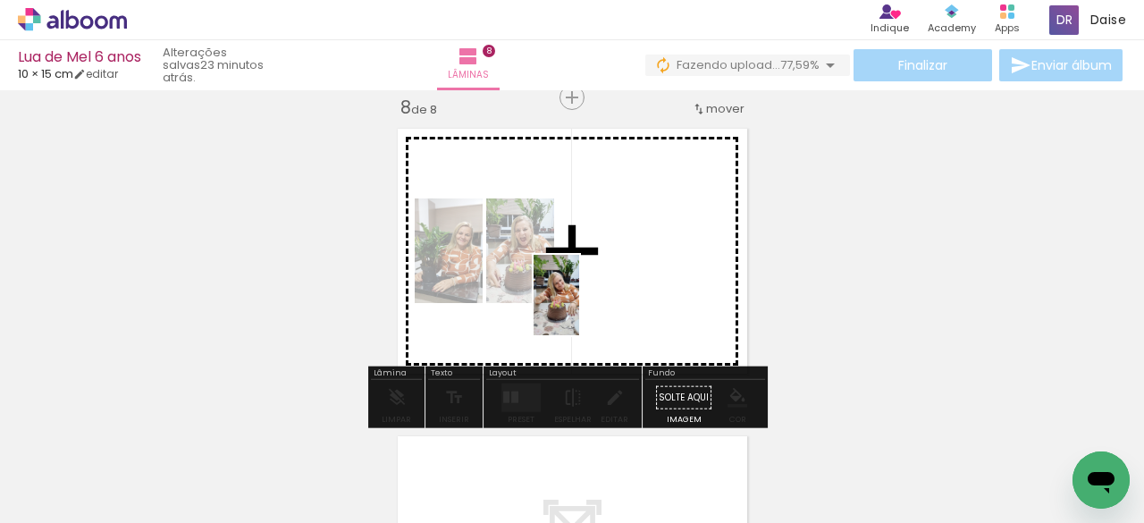
drag, startPoint x: 930, startPoint y: 471, endPoint x: 834, endPoint y: 389, distance: 126.2
click at [587, 298] on quentale-workspace at bounding box center [572, 261] width 1144 height 523
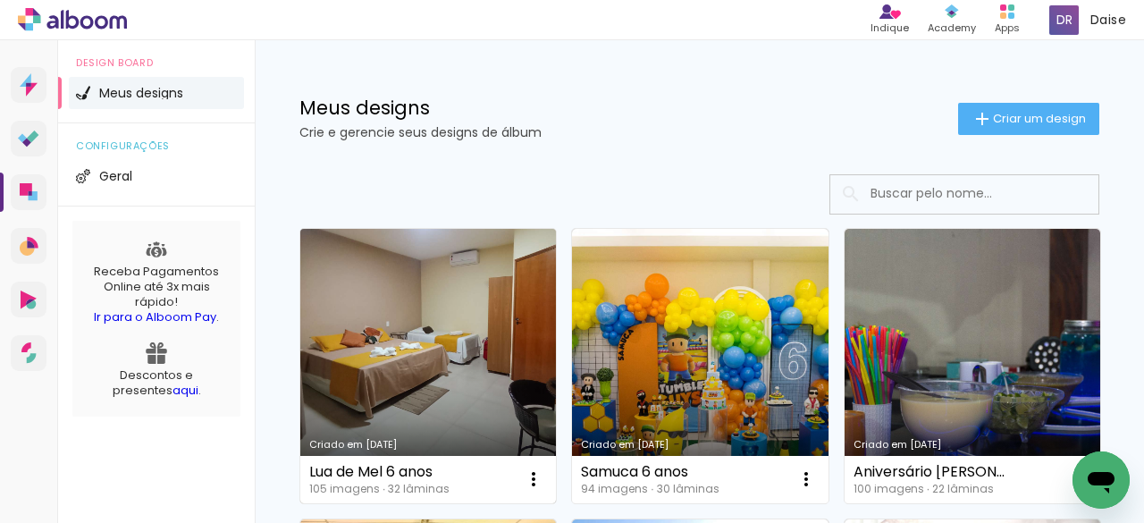
click at [421, 471] on div "Lua de Mel 6 anos" at bounding box center [379, 472] width 140 height 14
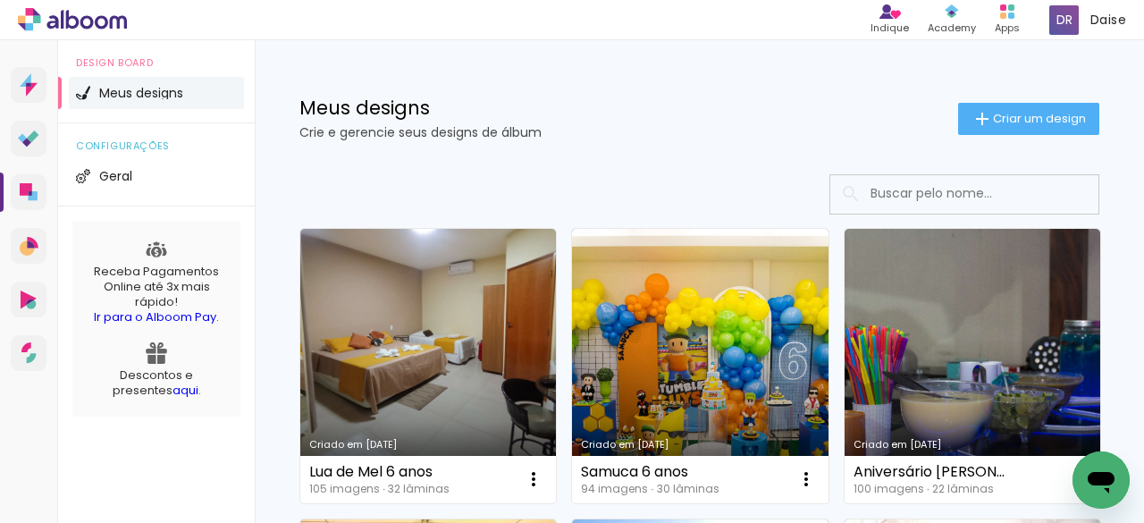
click at [458, 407] on link "Criado em [DATE]" at bounding box center [428, 366] width 256 height 274
